Goal: Task Accomplishment & Management: Use online tool/utility

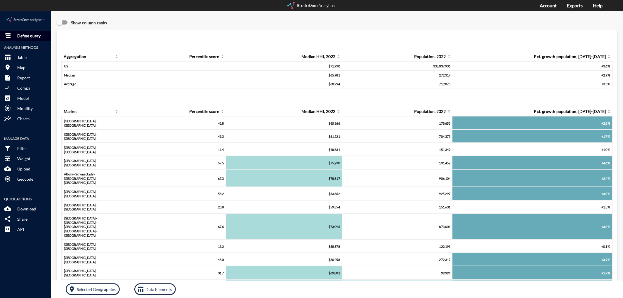
click p "Define query"
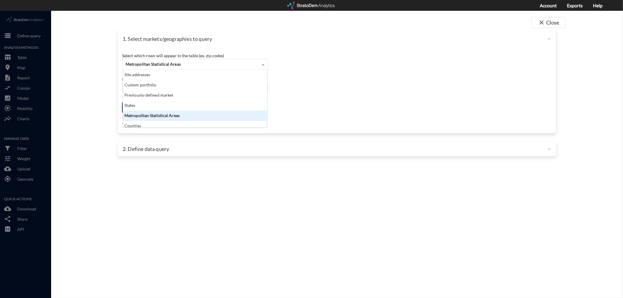
click span "Metropolitan Statistical Areas"
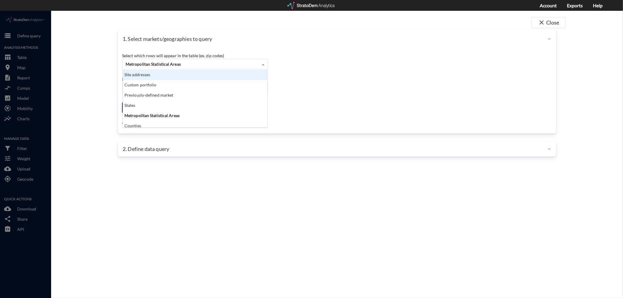
click div "Site addresses"
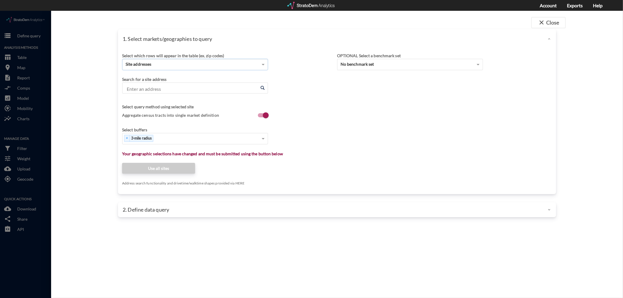
click input "Enter an address"
paste input "[STREET_ADDRESS][PERSON_NAME]"
click li "[STREET_ADDRESS][US_STATE]"
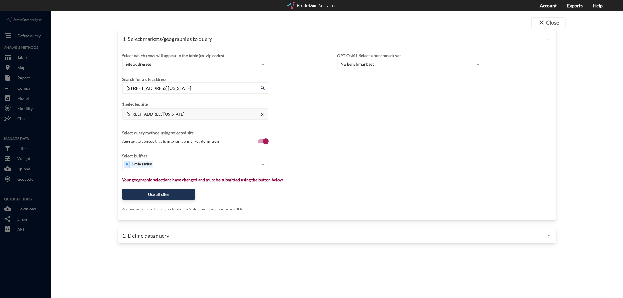
type input "[STREET_ADDRESS][US_STATE]"
type input "1"
type input "3"
type input "5"
type input "10"
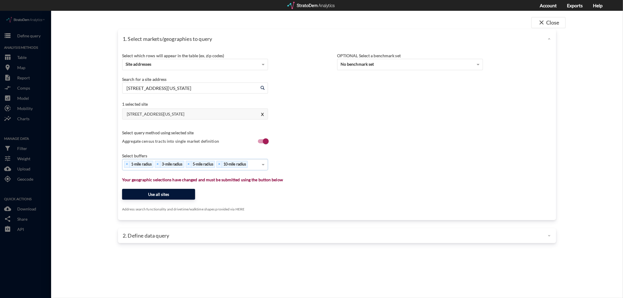
click button "Use all sites"
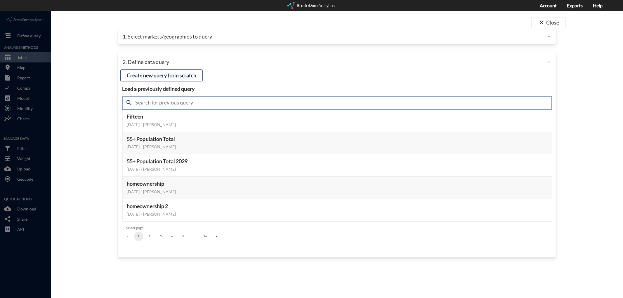
click input "text"
type input "meta"
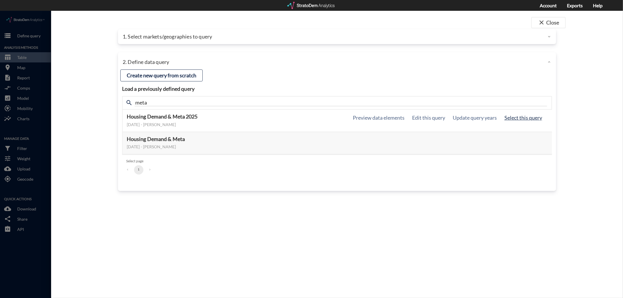
click button "Select this query"
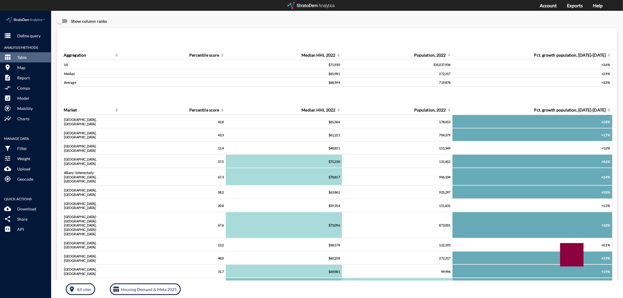
scroll to position [0, 0]
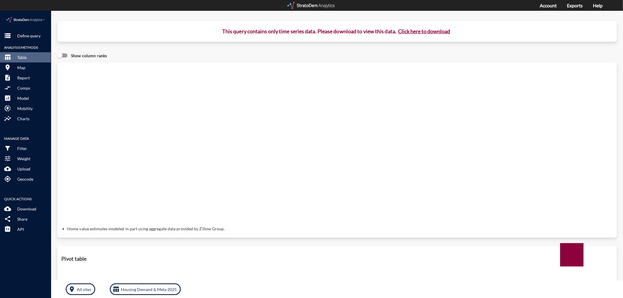
click button "Click here to download"
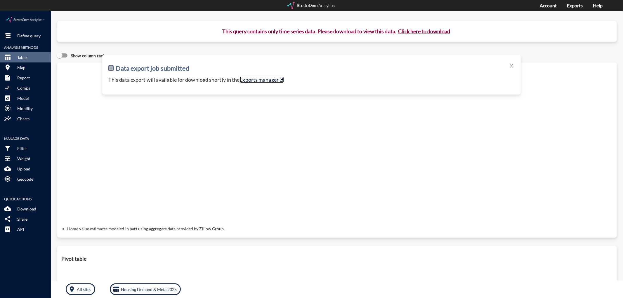
click link "Exports manager"
click button "X"
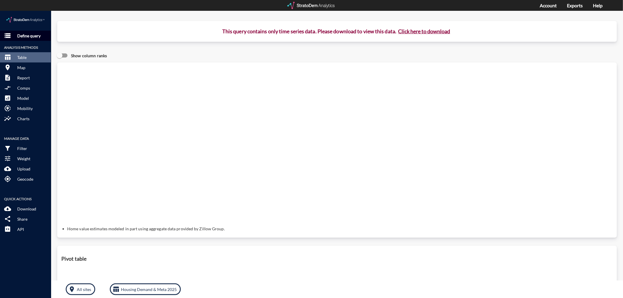
click p "Define query"
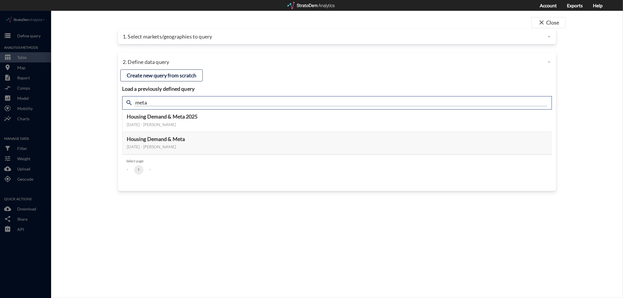
drag, startPoint x: 143, startPoint y: 92, endPoint x: 127, endPoint y: 91, distance: 16.4
click div "search meta"
type input "active adult"
click button "Select this query"
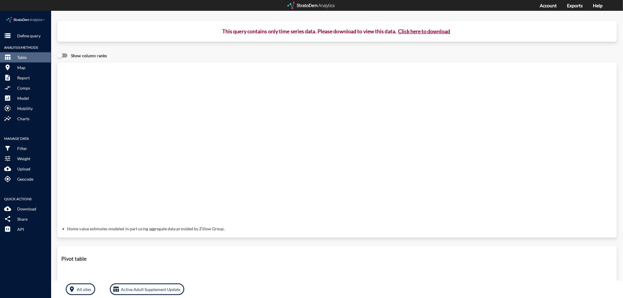
click button "Click here to download"
click link "Exports manager"
click p "Define query"
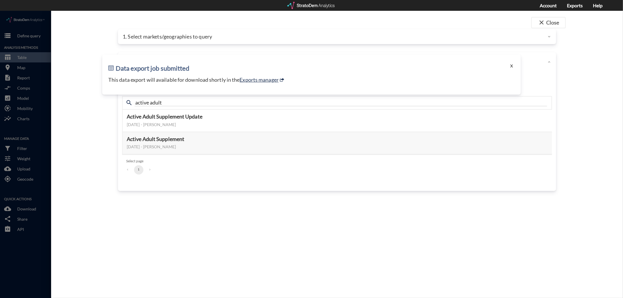
click button "X"
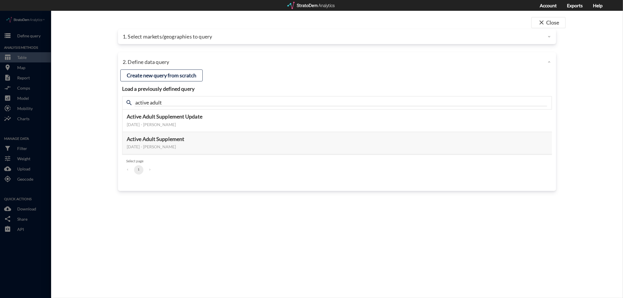
click div "1. Select markets/geographies to query"
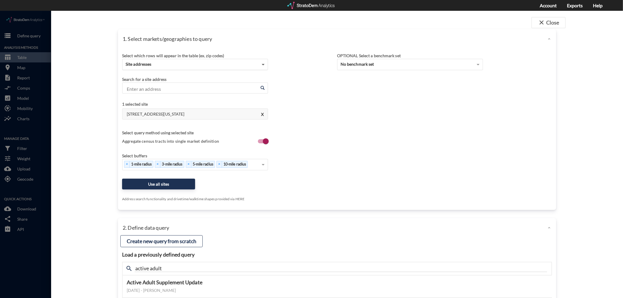
click span
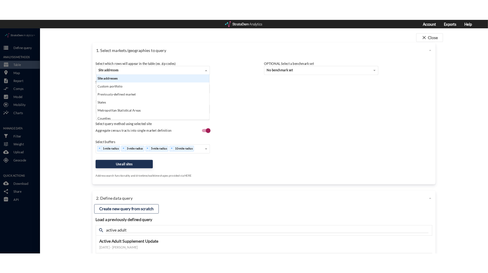
scroll to position [53, 141]
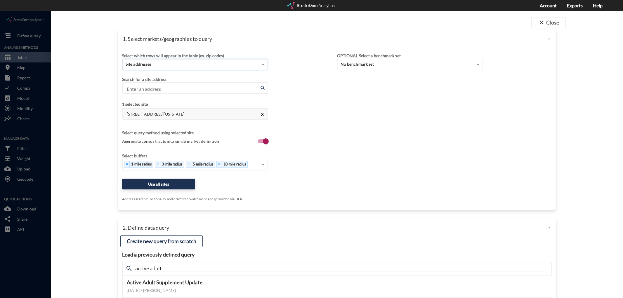
click button "X"
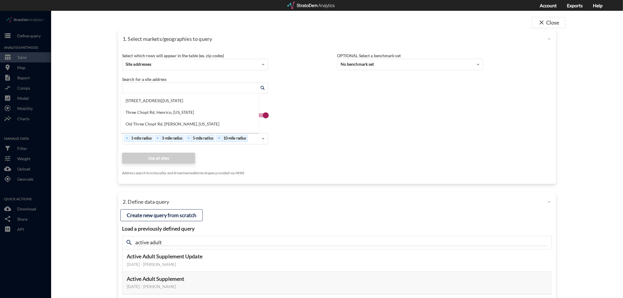
click input "Enter an address"
paste input "[STREET_ADDRESS][PERSON_NAME]"
click li "[STREET_ADDRESS][PERSON_NAME][US_STATE]"
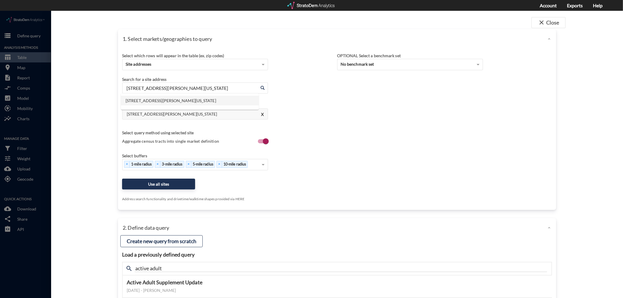
drag, startPoint x: 222, startPoint y: 75, endPoint x: 115, endPoint y: 65, distance: 108.1
click div "1. Select markets/geographies to query Select which rows will appear in the tab…"
paste input "[STREET_ADDRESS]"
click li "[STREET_ADDRESS][US_STATE]"
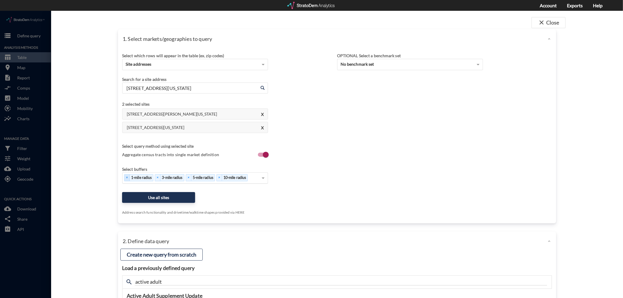
type input "[STREET_ADDRESS][US_STATE]"
click button "Use all sites"
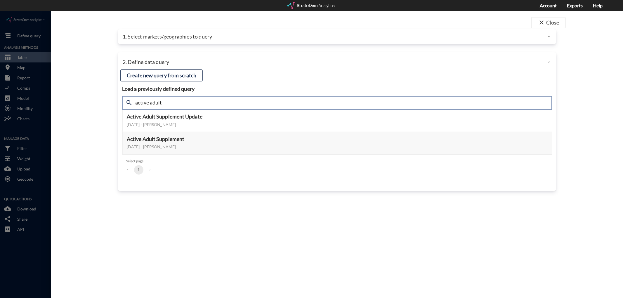
drag, startPoint x: 168, startPoint y: 92, endPoint x: 122, endPoint y: 90, distance: 46.2
click div "search active adult"
type input "AA"
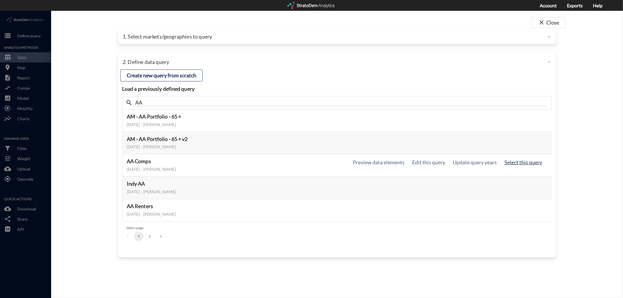
click button "Select this query"
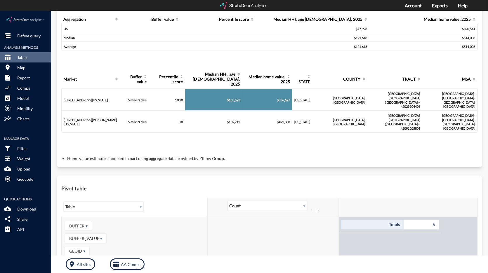
scroll to position [0, 0]
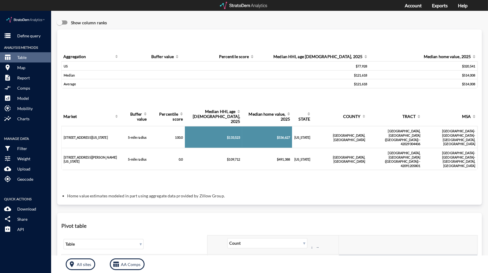
click td "$133,523"
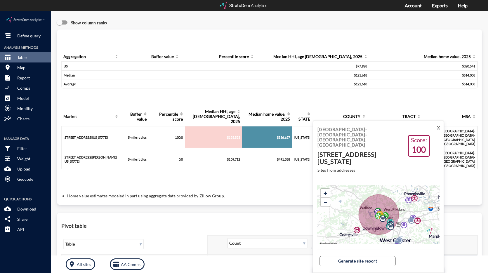
click button "X"
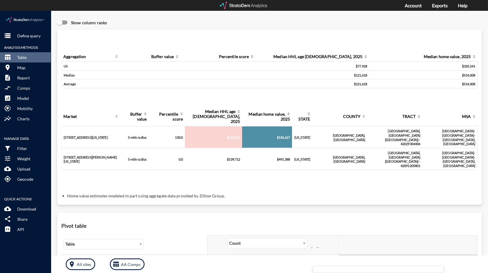
click td "$133,523"
drag, startPoint x: 227, startPoint y: 115, endPoint x: 238, endPoint y: 116, distance: 11.2
click td "$133,523"
click th "Median home value, 2025"
click div "$536,627"
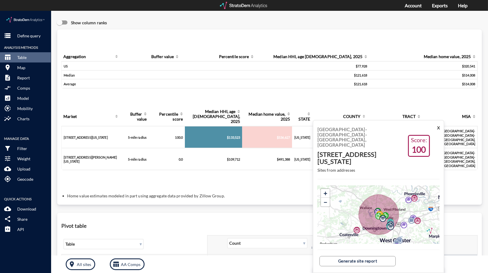
drag, startPoint x: 283, startPoint y: 115, endPoint x: 270, endPoint y: 114, distance: 12.9
click td "$536,627"
click td "$109,712"
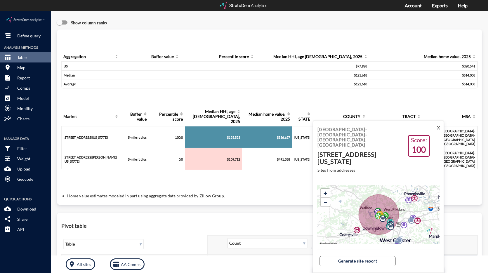
click td "$109,712"
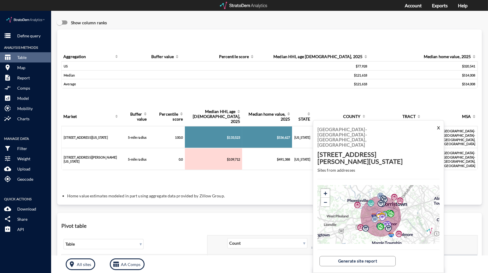
click td "$491,388"
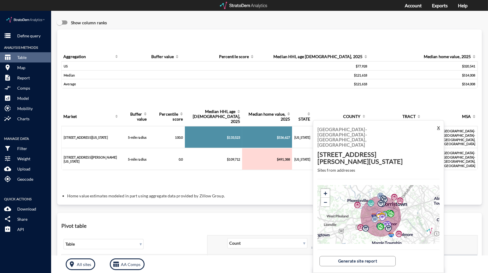
click button "X"
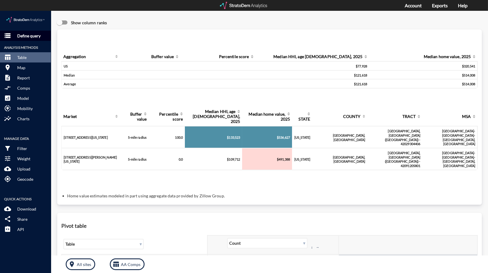
drag, startPoint x: 31, startPoint y: 25, endPoint x: 36, endPoint y: 26, distance: 5.0
click p "Define query"
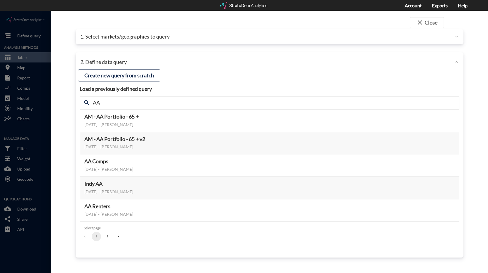
click button "2"
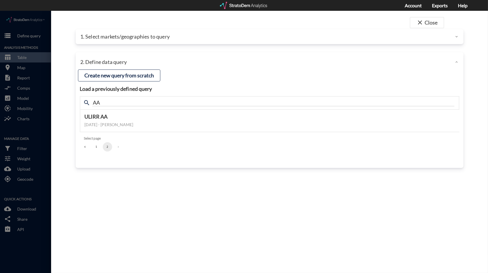
click button "1"
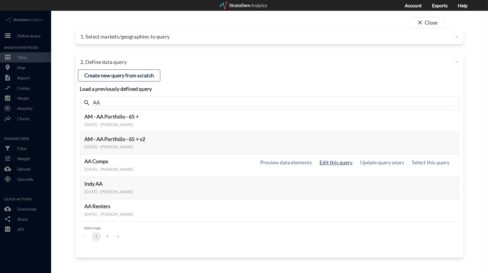
click button "Edit this query"
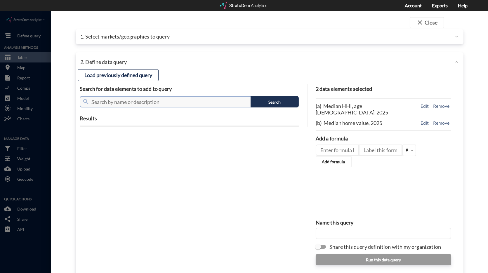
click input "text"
type input "population"
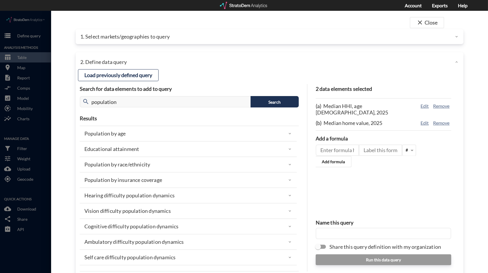
click p "Population by age"
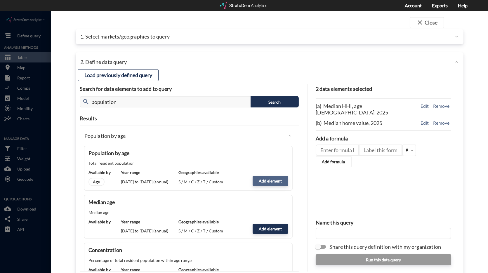
click button "Add element"
type input "POPULATION"
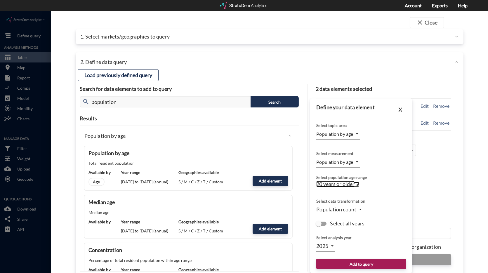
click span
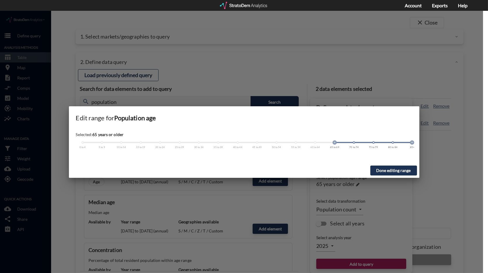
drag, startPoint x: 159, startPoint y: 132, endPoint x: 330, endPoint y: 134, distance: 171.7
click div "Selected: 65 years or older 0 to 4 5 to 9 10 to 14 15 to 19 20 to 24 25 to 29 3…"
click button "Done editing range"
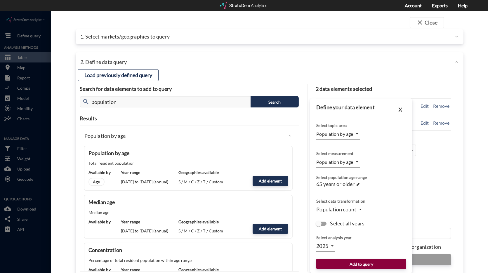
click button "Add to query"
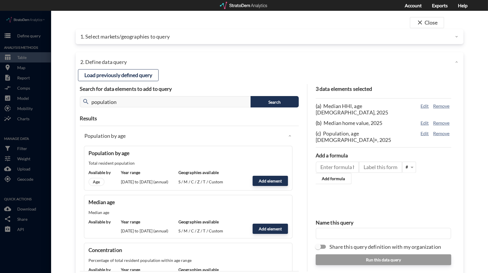
click input "text"
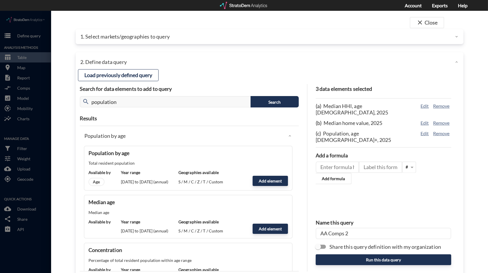
type input "AA Comps 2"
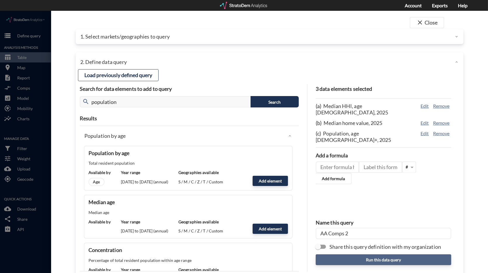
click button "Run this data query"
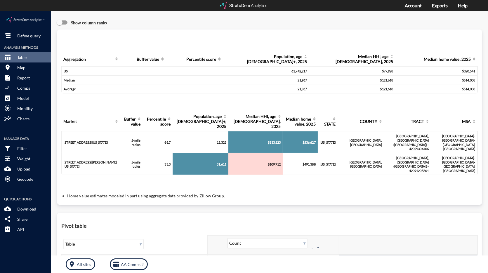
click td "12,323"
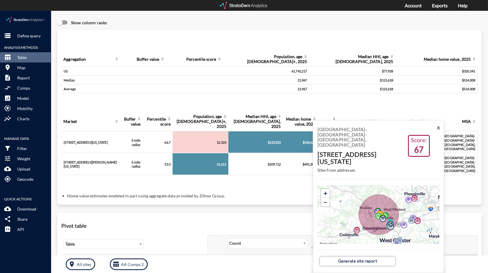
click td "31,611"
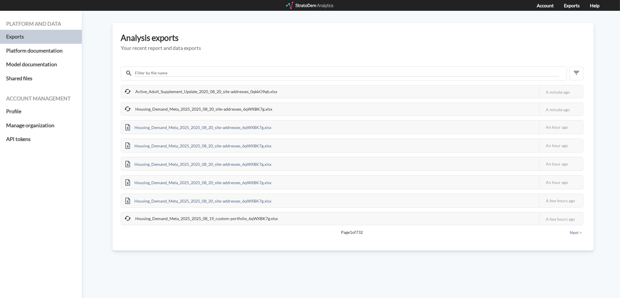
click at [101, 109] on div "Platform and data Exports Platform documentation Model documentation Shared fil…" at bounding box center [310, 154] width 620 height 287
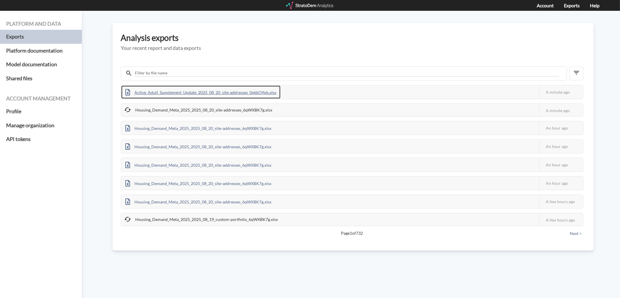
click at [143, 91] on div "Active_Adult_Supplement_Update_2025_08_20_site-addresses_0qkkO9qb.xlsx" at bounding box center [200, 92] width 159 height 13
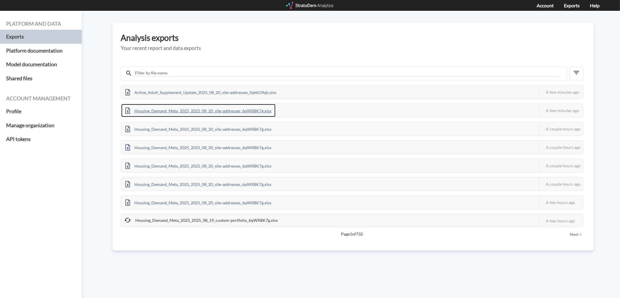
click at [149, 110] on div "Housing_Demand_Meta_2025_2025_08_20_site-addresses_6qWXBK7g.xlsx" at bounding box center [198, 110] width 154 height 13
